Goal: Transaction & Acquisition: Subscribe to service/newsletter

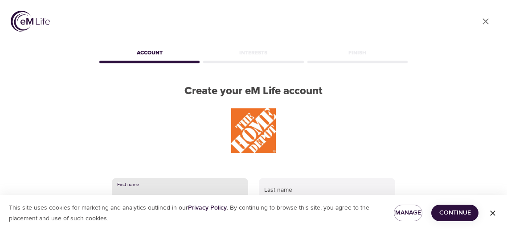
click at [146, 187] on input "text" at bounding box center [180, 190] width 136 height 24
type input "JILL"
type input "MORRIS"
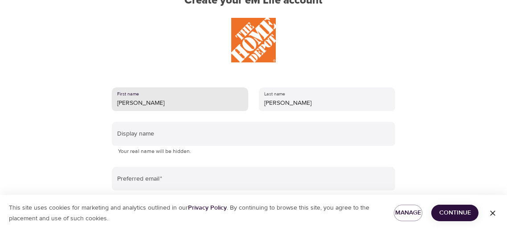
scroll to position [92, 0]
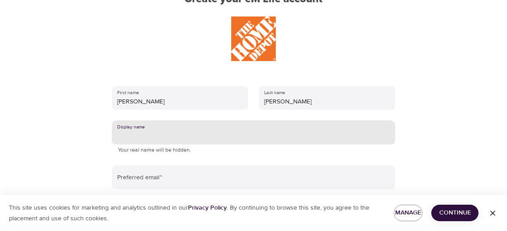
click at [158, 135] on input "text" at bounding box center [253, 132] width 283 height 24
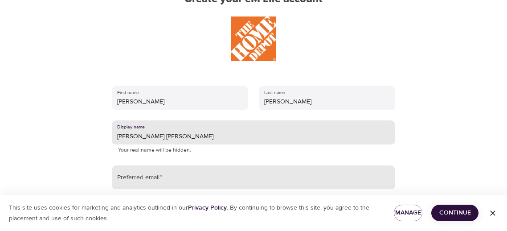
type input "[PERSON_NAME] [PERSON_NAME]"
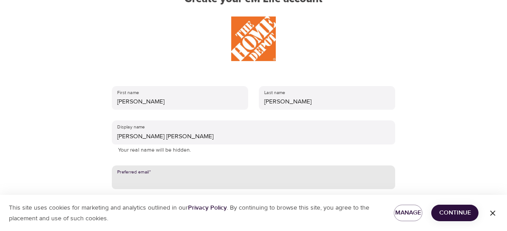
click at [164, 177] on input "email" at bounding box center [253, 177] width 283 height 24
type input "fj432u@gmail.com"
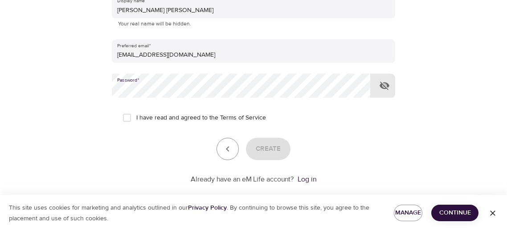
scroll to position [218, 0]
click at [385, 85] on icon "button" at bounding box center [384, 85] width 11 height 11
click at [127, 115] on input "I have read and agreed to the Terms of Service" at bounding box center [127, 117] width 19 height 19
checkbox input "true"
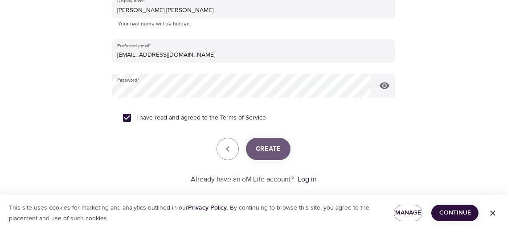
click at [260, 149] on span "Create" at bounding box center [268, 149] width 25 height 12
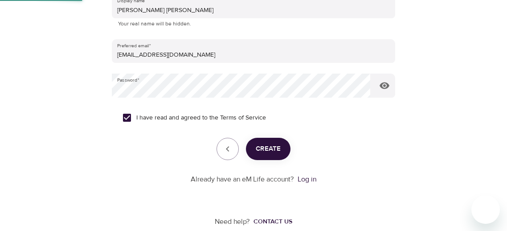
scroll to position [147, 0]
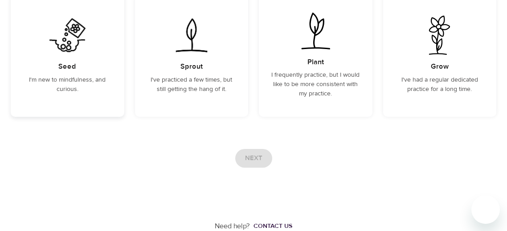
click at [71, 67] on h5 "Seed" at bounding box center [67, 66] width 18 height 9
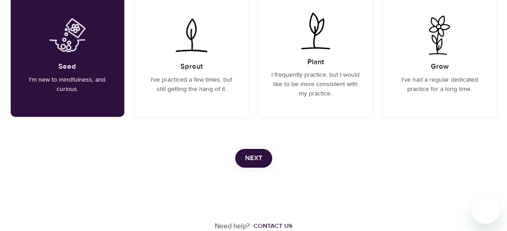
click at [248, 156] on span "Next" at bounding box center [253, 158] width 17 height 12
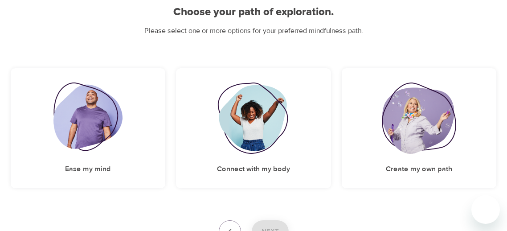
scroll to position [161, 0]
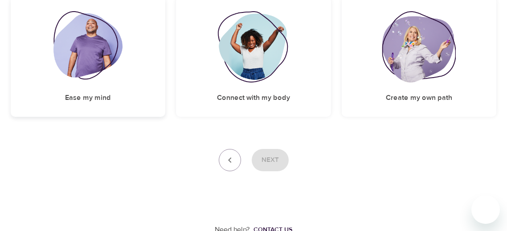
click at [89, 45] on img at bounding box center [87, 46] width 69 height 71
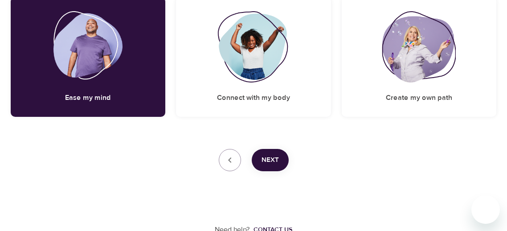
click at [270, 157] on span "Next" at bounding box center [270, 160] width 17 height 12
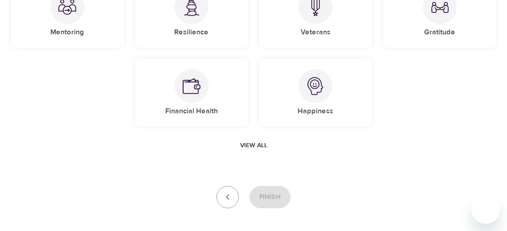
scroll to position [198, 0]
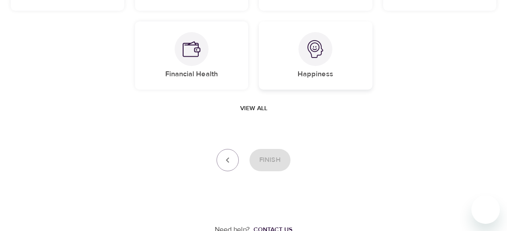
click at [315, 45] on img at bounding box center [316, 49] width 18 height 18
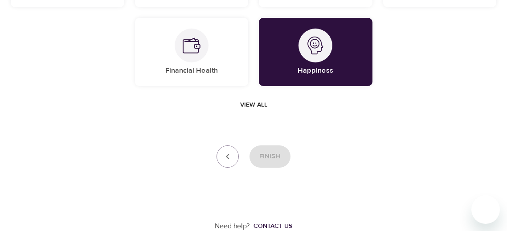
scroll to position [201, 0]
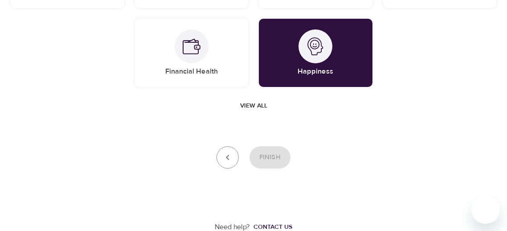
click at [268, 156] on div "Finish" at bounding box center [254, 157] width 486 height 22
click at [267, 224] on div "Contact us" at bounding box center [273, 226] width 39 height 9
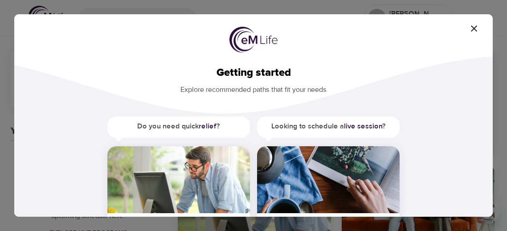
click at [188, 176] on img at bounding box center [178, 179] width 143 height 67
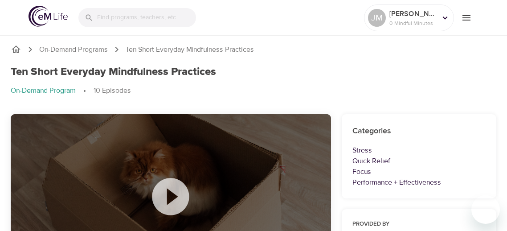
click at [171, 194] on icon at bounding box center [170, 196] width 45 height 45
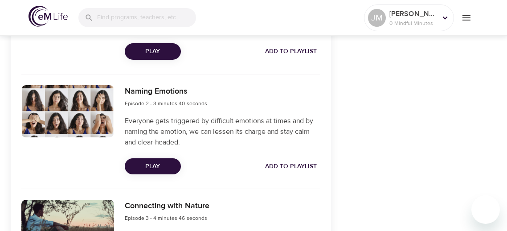
scroll to position [393, 0]
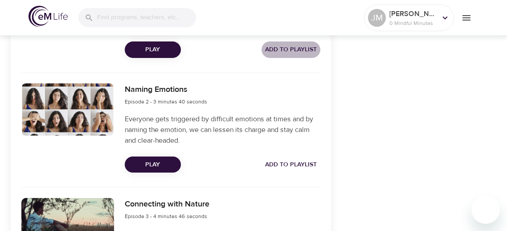
click at [295, 47] on span "Add to Playlist" at bounding box center [291, 49] width 52 height 11
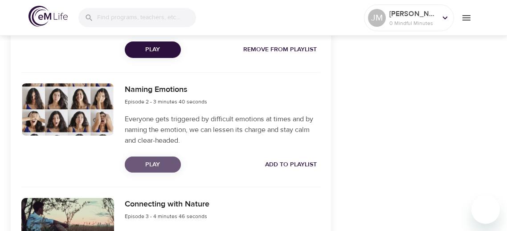
click at [154, 161] on span "Play" at bounding box center [153, 164] width 42 height 11
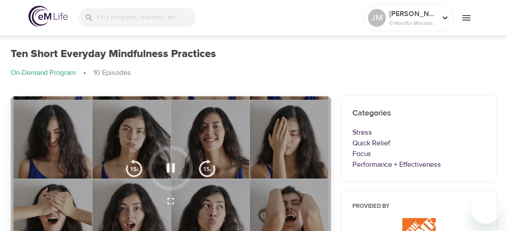
scroll to position [0, 0]
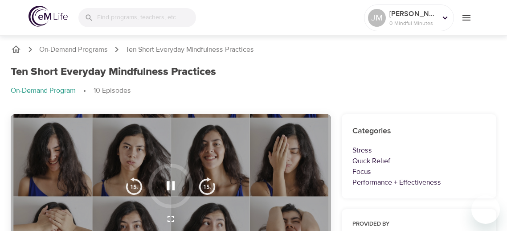
click at [468, 87] on ol "On-Demand Program 10 Episodes" at bounding box center [254, 91] width 486 height 11
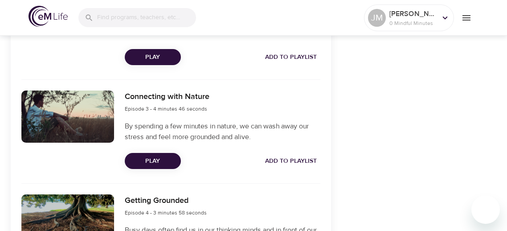
scroll to position [500, 0]
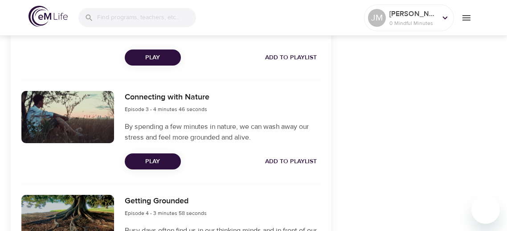
click at [161, 159] on span "Play" at bounding box center [153, 161] width 42 height 11
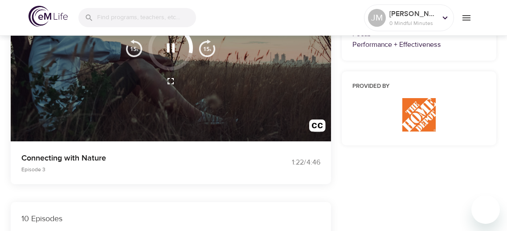
scroll to position [141, 0]
